Goal: Communication & Community: Answer question/provide support

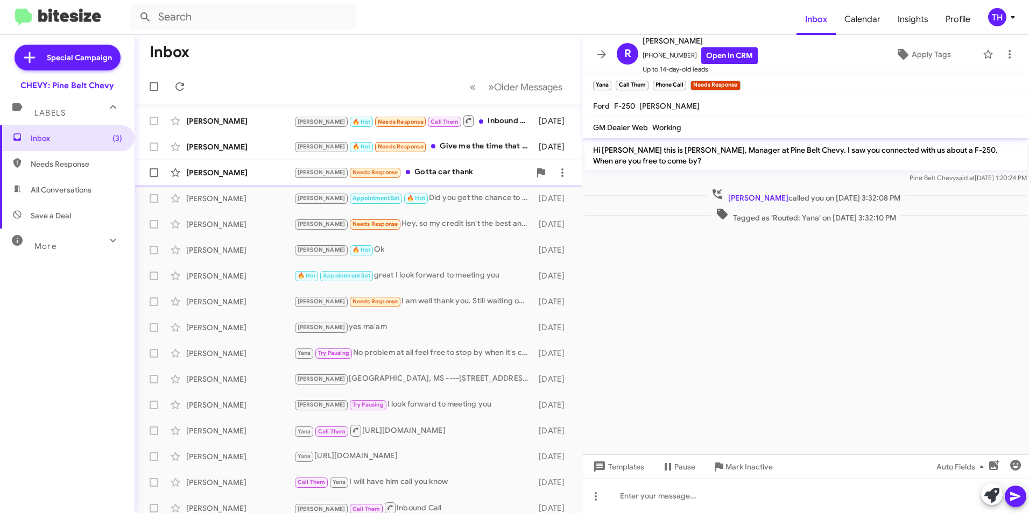
click at [208, 170] on div "[PERSON_NAME]" at bounding box center [240, 172] width 108 height 11
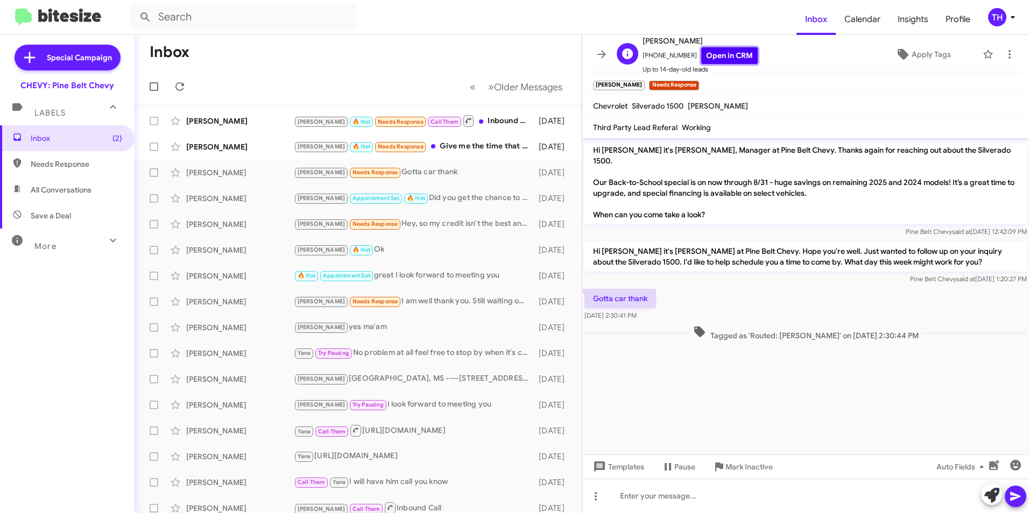
click at [712, 59] on link "Open in CRM" at bounding box center [729, 55] width 57 height 17
click at [736, 467] on span "Mark Inactive" at bounding box center [748, 466] width 47 height 19
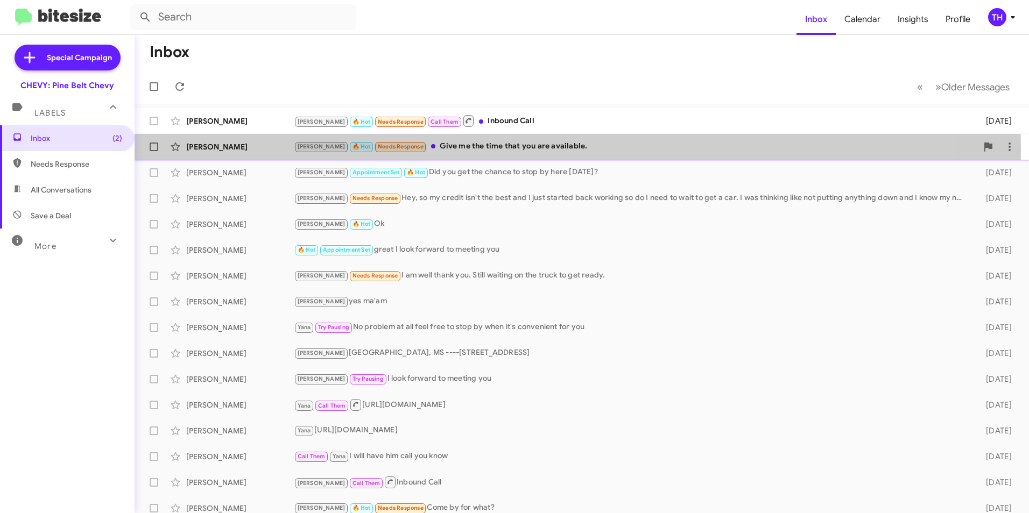
click at [238, 151] on div "[PERSON_NAME]" at bounding box center [240, 147] width 108 height 11
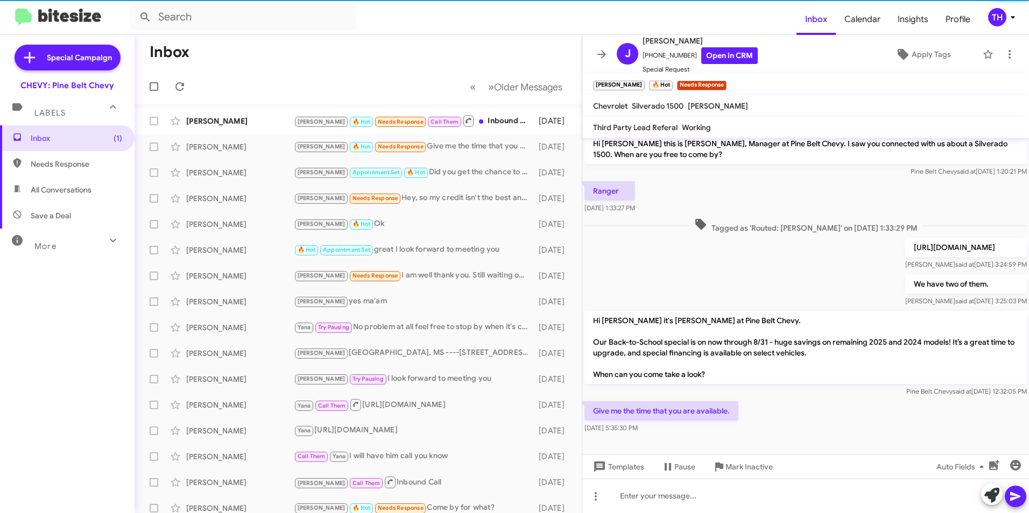
scroll to position [17, 0]
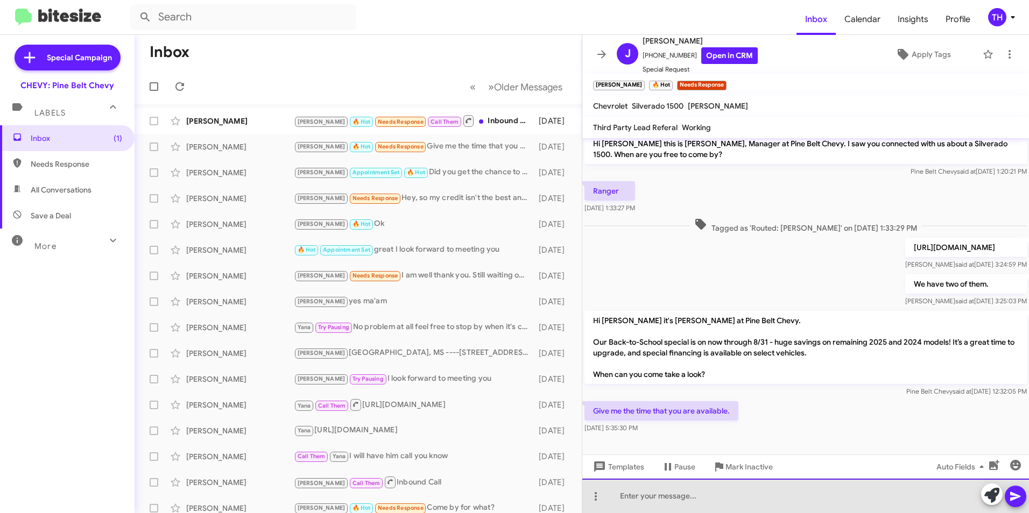
click at [662, 492] on div at bounding box center [805, 496] width 447 height 34
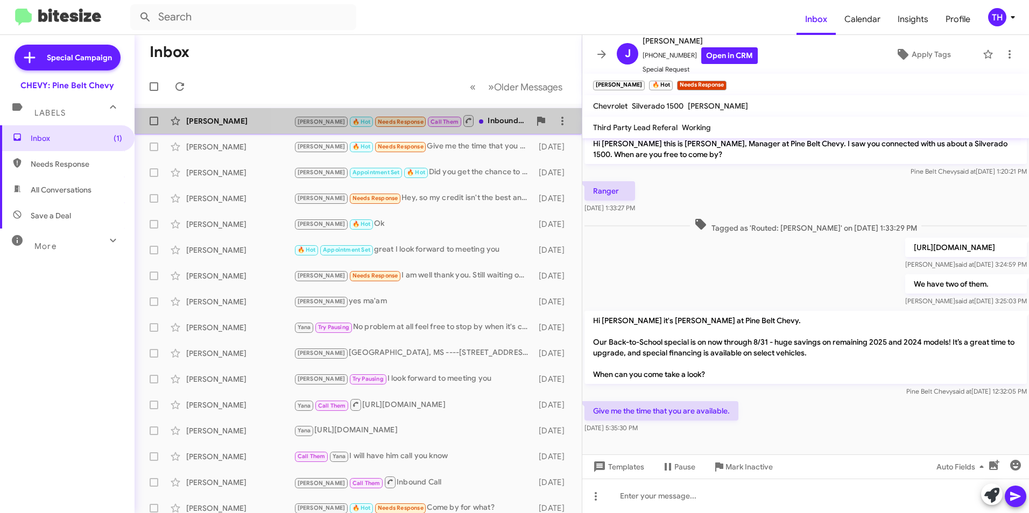
click at [487, 119] on div "[PERSON_NAME] 🔥 Hot Needs Response Call Them Inbound Call" at bounding box center [412, 120] width 236 height 13
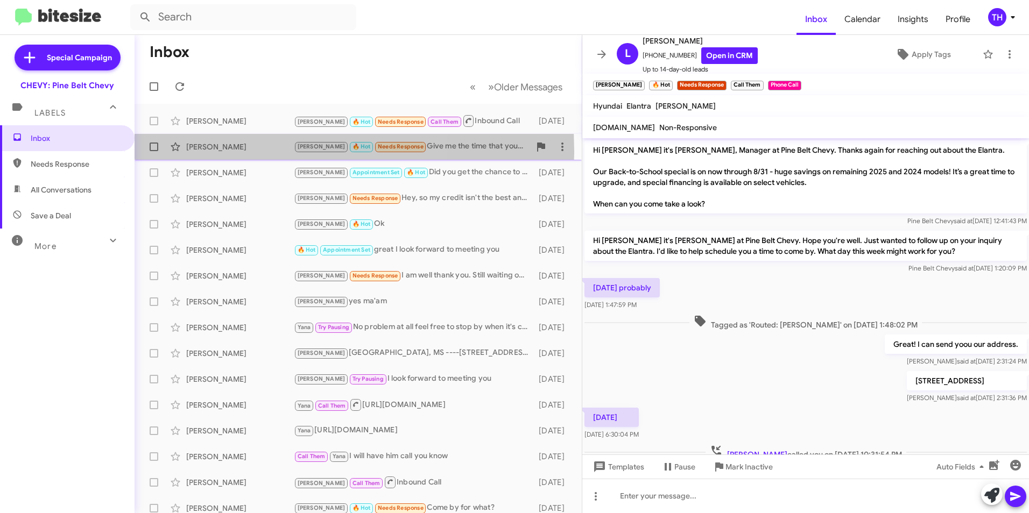
click at [237, 152] on div "[PERSON_NAME]" at bounding box center [240, 147] width 108 height 11
